Goal: Register for event/course

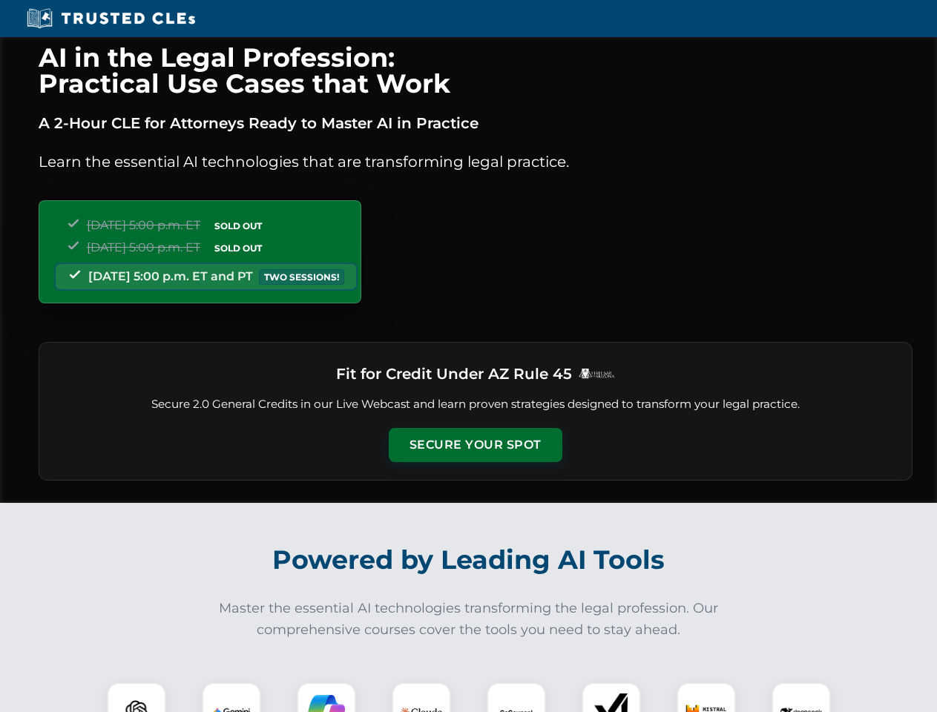
click at [475, 445] on button "Secure Your Spot" at bounding box center [476, 445] width 174 height 34
click at [136, 697] on img at bounding box center [136, 711] width 43 height 43
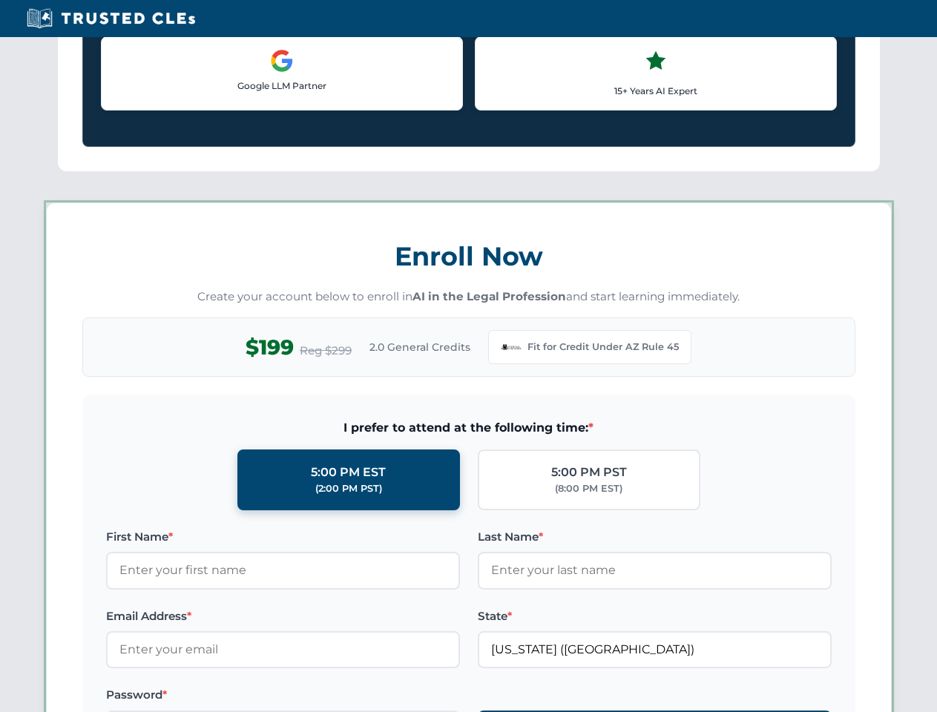
click at [326, 697] on label "Password *" at bounding box center [283, 695] width 354 height 18
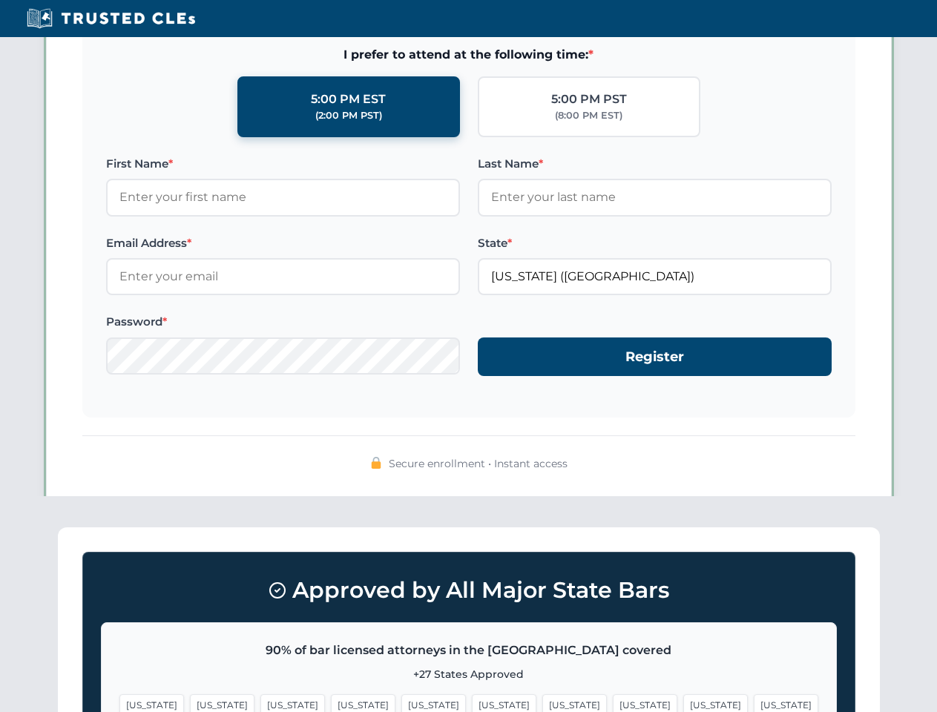
click at [683, 697] on span "[US_STATE]" at bounding box center [715, 705] width 65 height 22
